Goal: Task Accomplishment & Management: Use online tool/utility

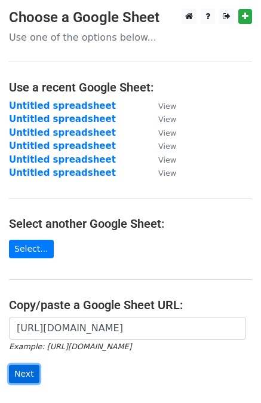
click at [26, 366] on input "Next" at bounding box center [24, 374] width 30 height 19
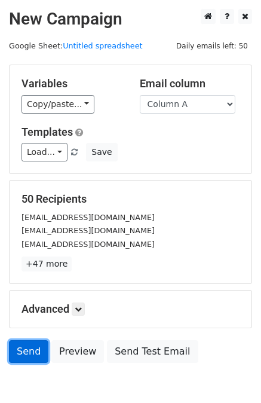
click at [19, 347] on link "Send" at bounding box center [28, 351] width 39 height 23
